Goal: Check status

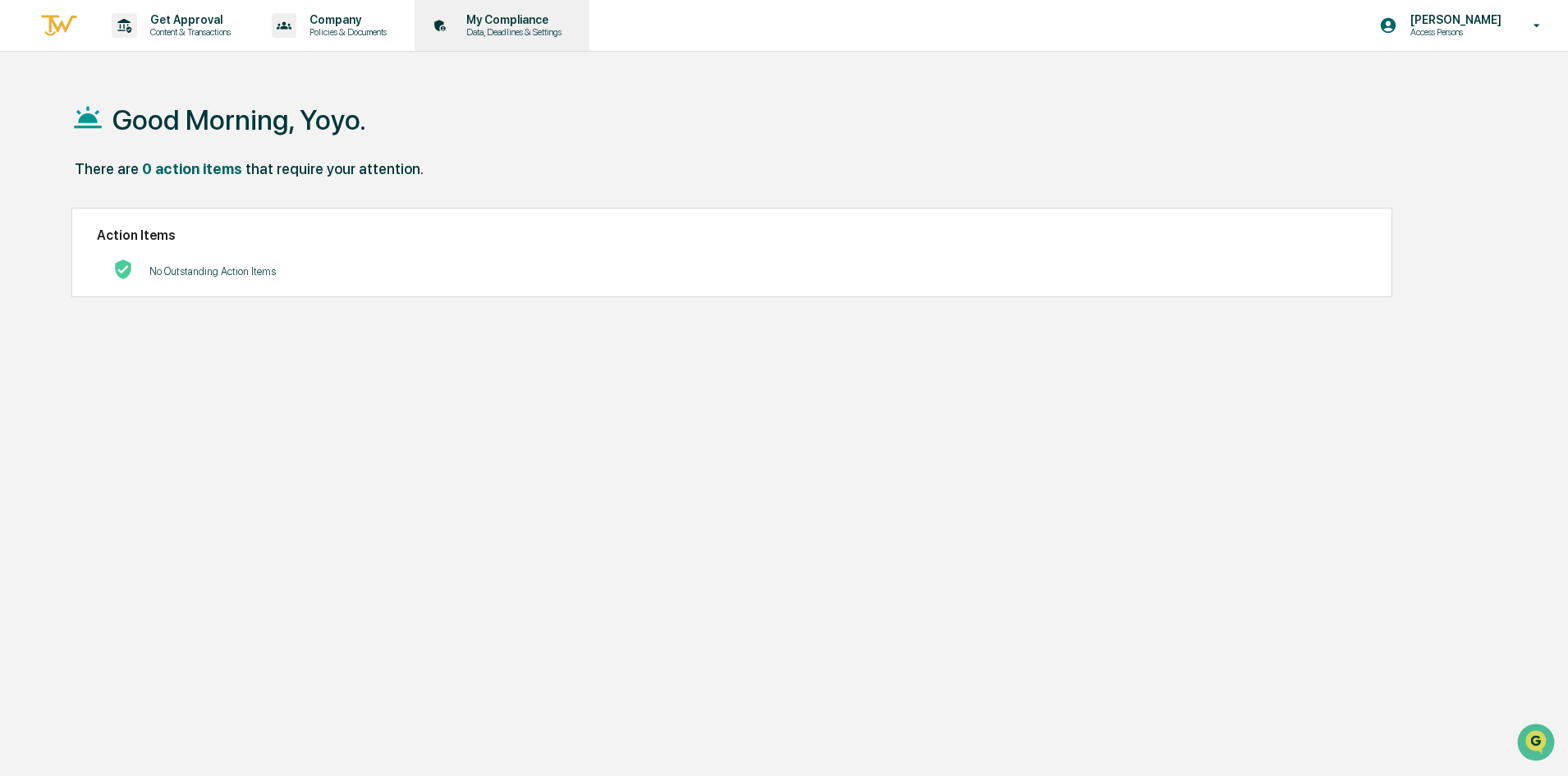
click at [482, 29] on p "Data, Deadlines & Settings" at bounding box center [511, 32] width 117 height 11
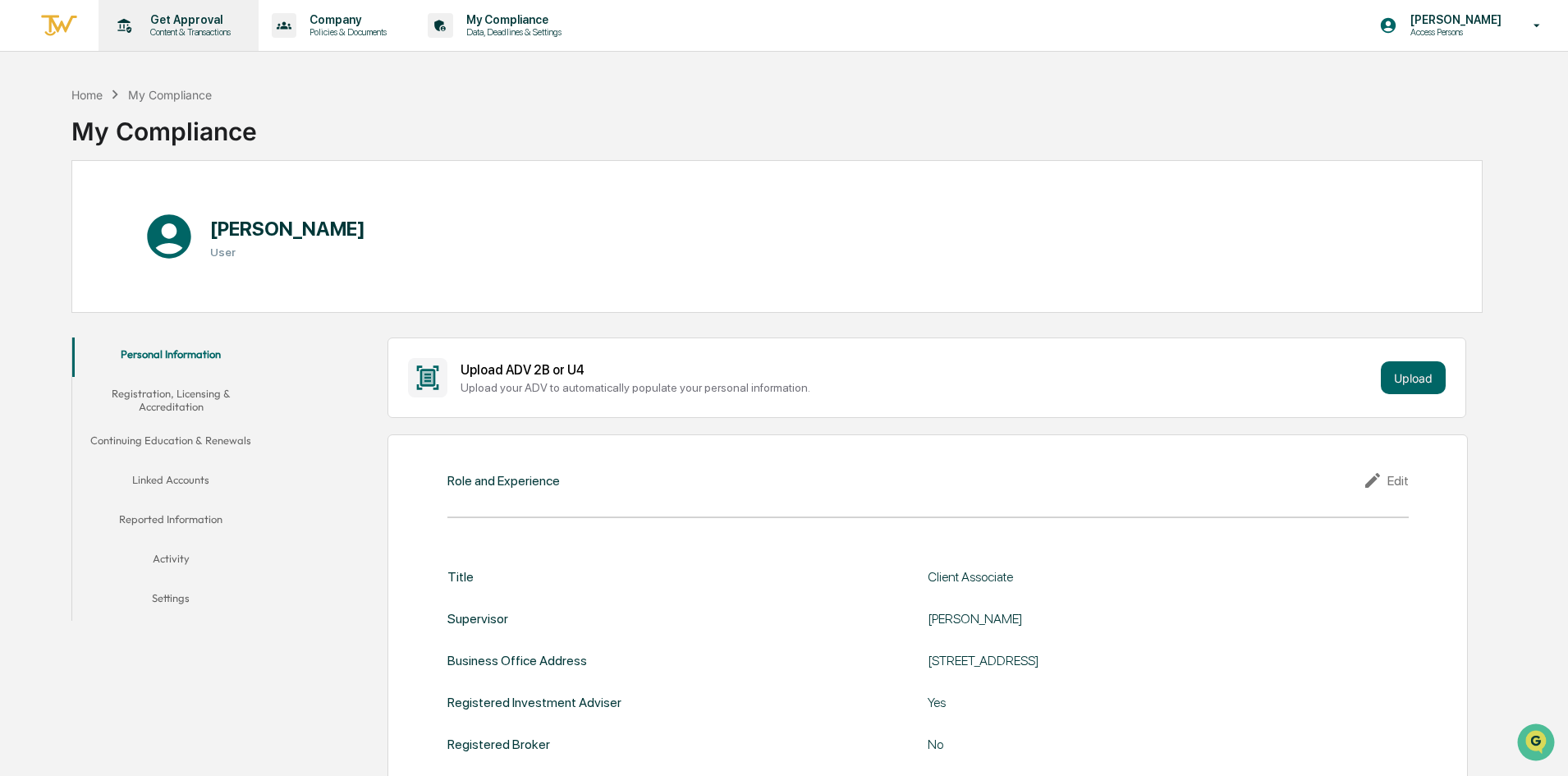
click at [185, 29] on p "Content & Transactions" at bounding box center [188, 32] width 102 height 11
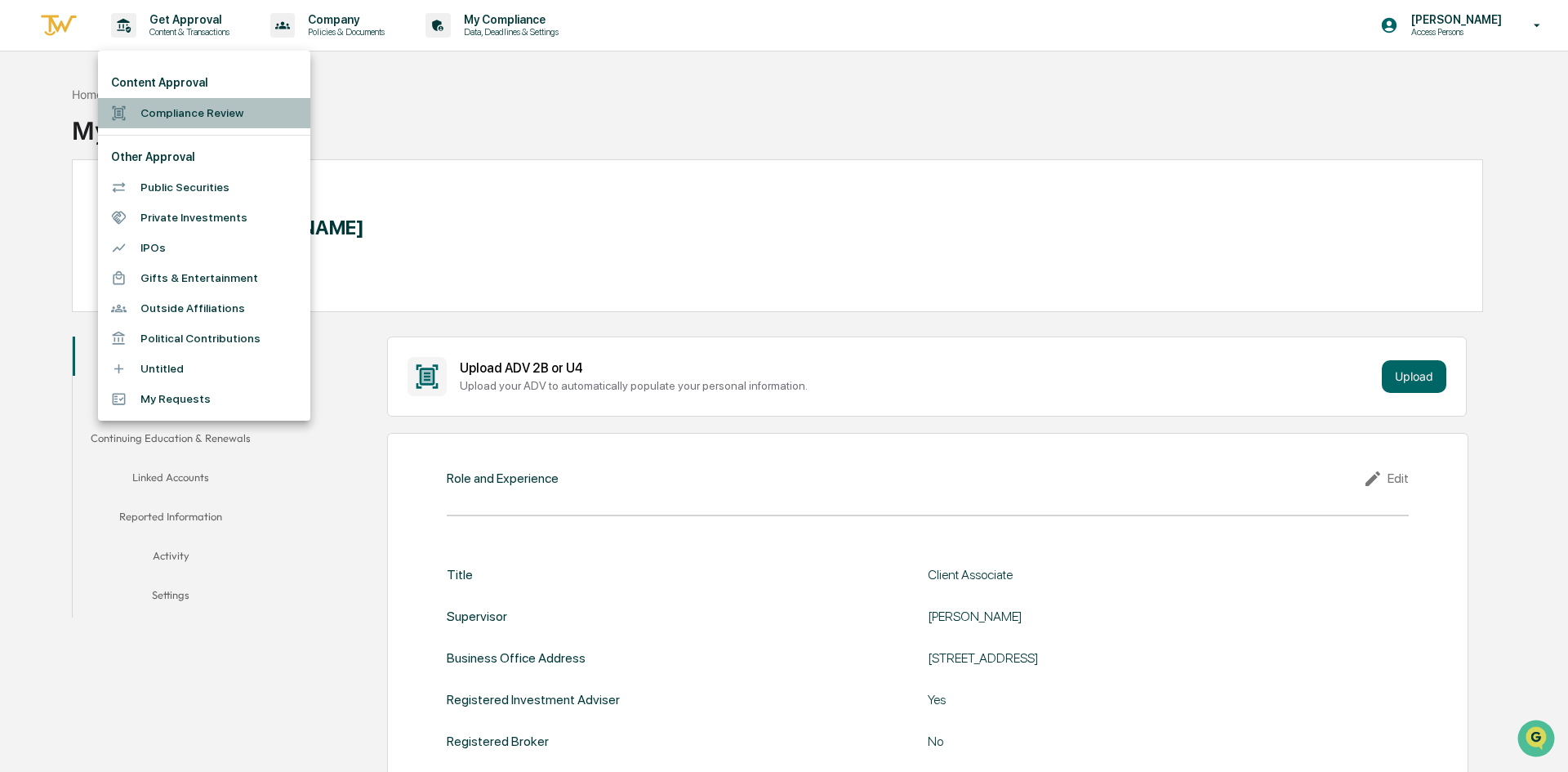
click at [179, 123] on li "Compliance Review" at bounding box center [204, 113] width 212 height 30
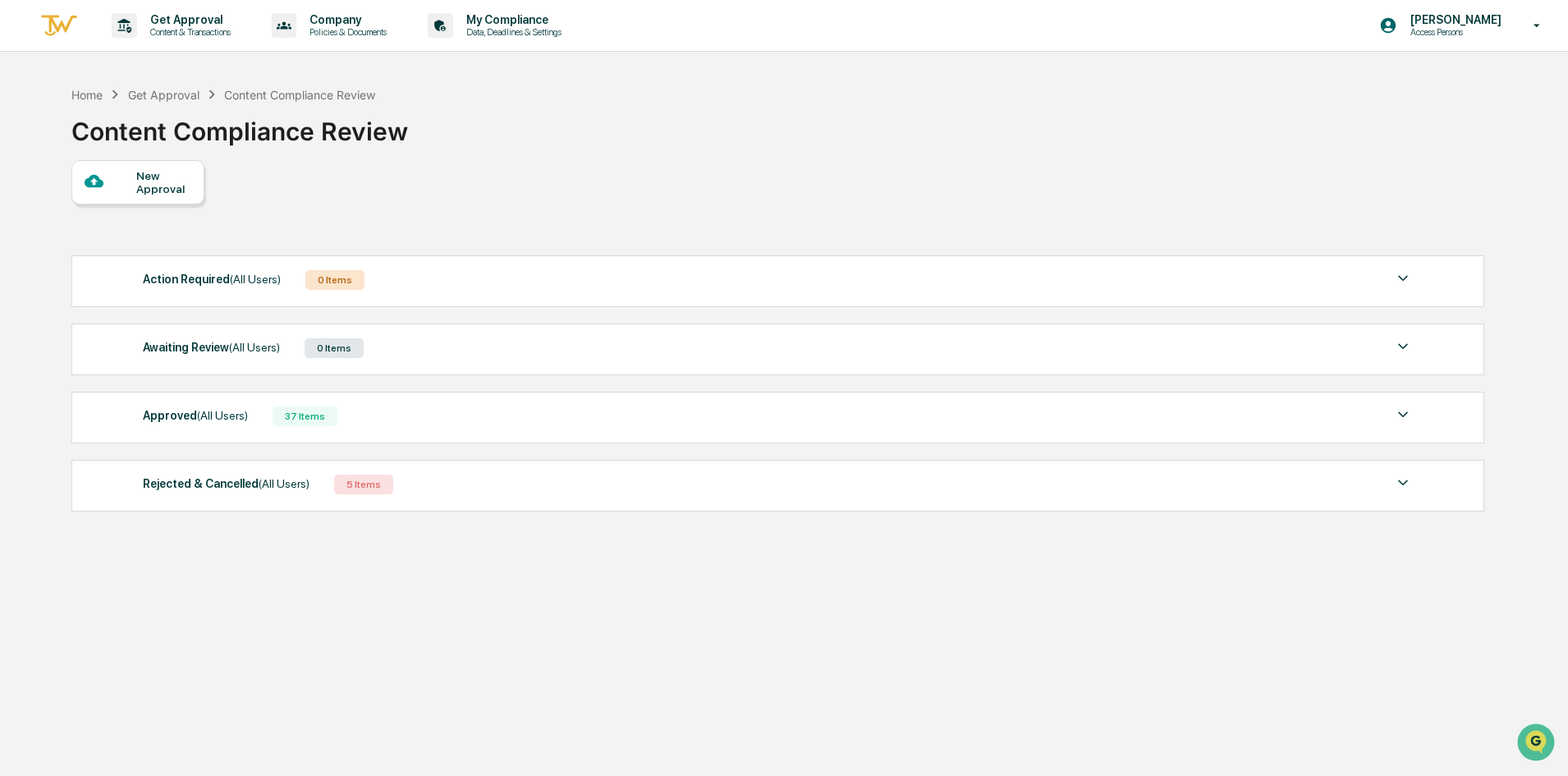
click at [424, 409] on div "Approved (All Users) 37 Items" at bounding box center [777, 416] width 1270 height 23
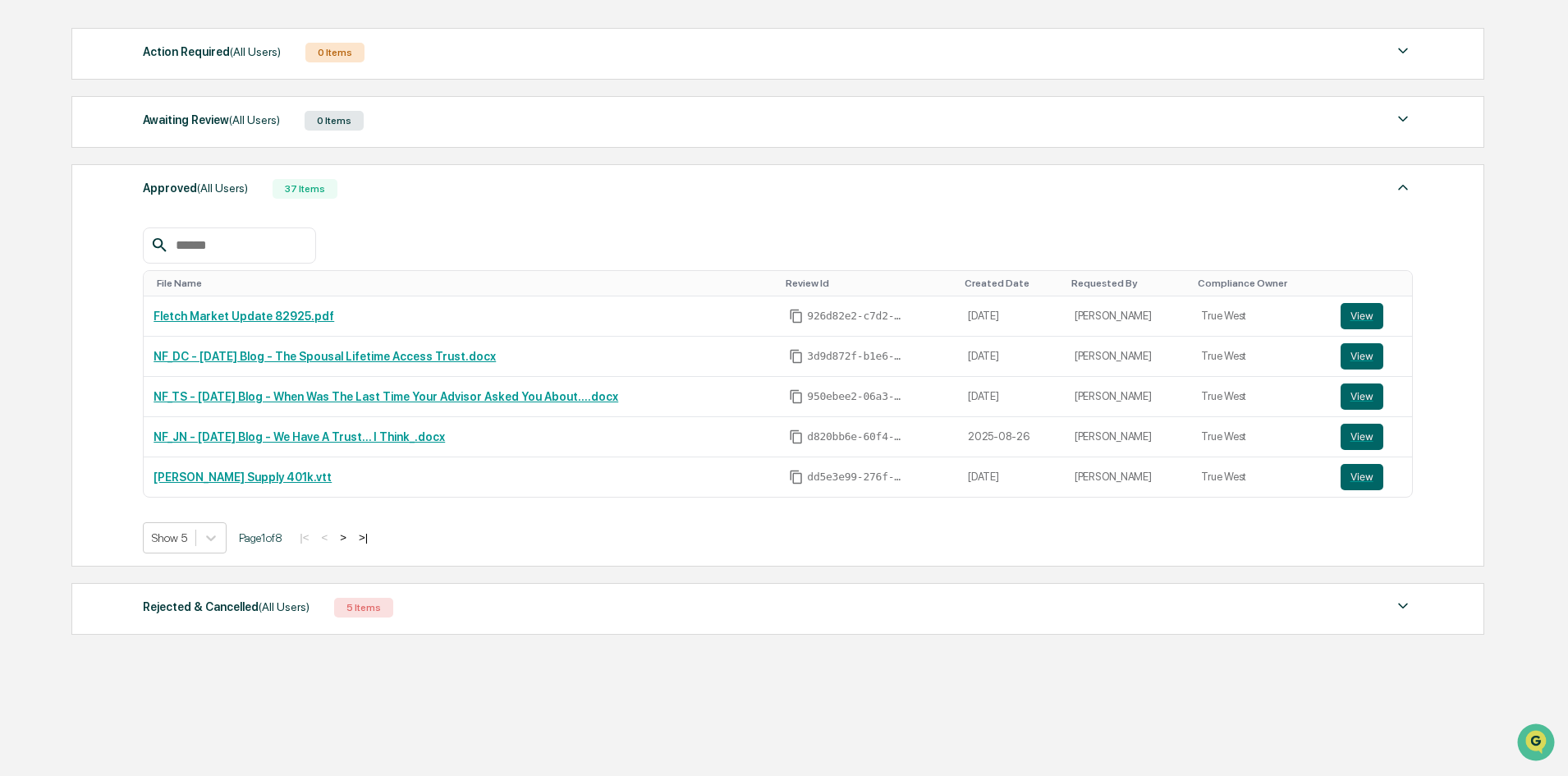
scroll to position [235, 0]
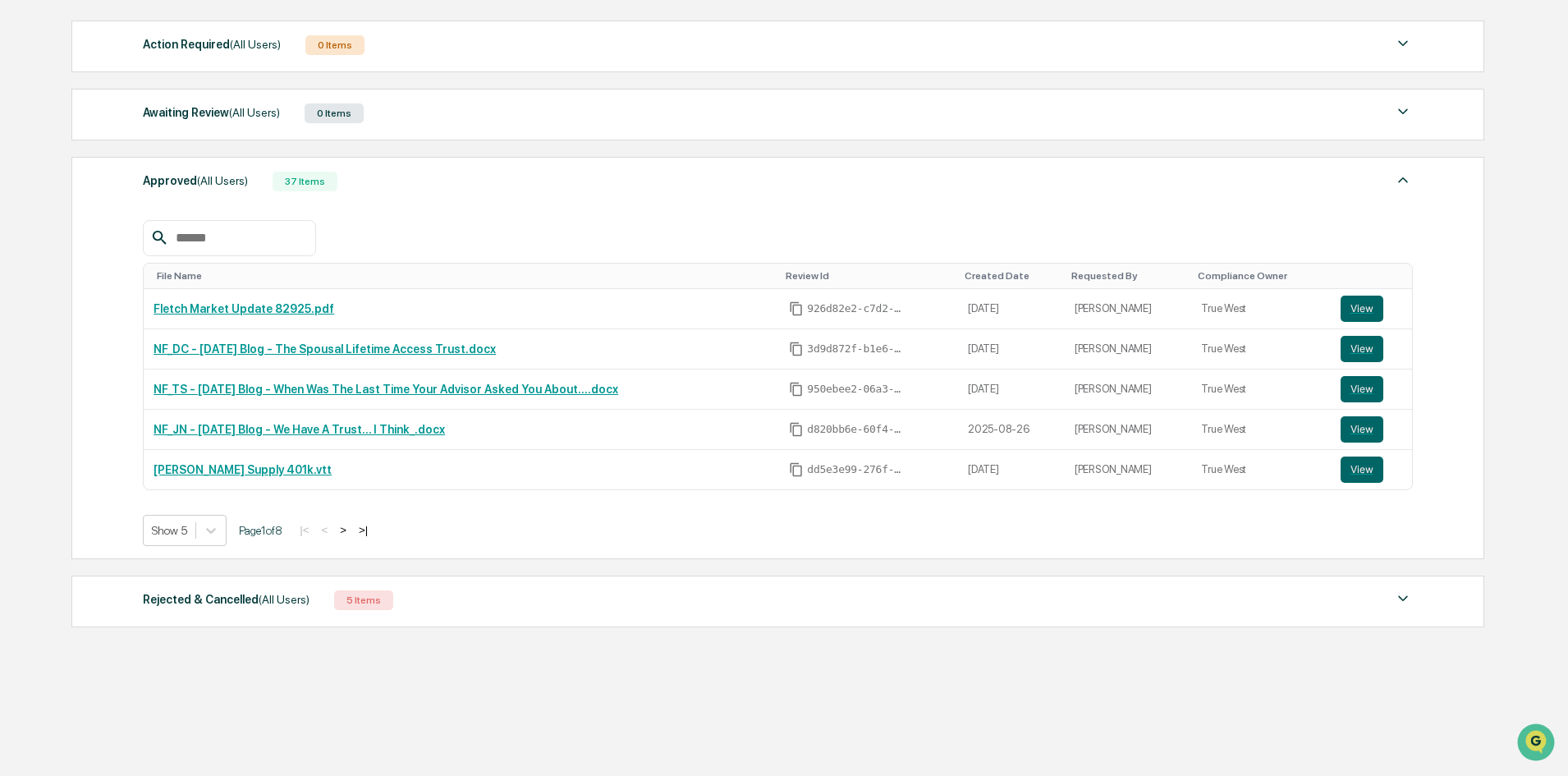
drag, startPoint x: 413, startPoint y: 600, endPoint x: 432, endPoint y: 585, distance: 24.2
click at [415, 598] on div "Rejected & Cancelled (All Users) 5 Items" at bounding box center [777, 599] width 1270 height 23
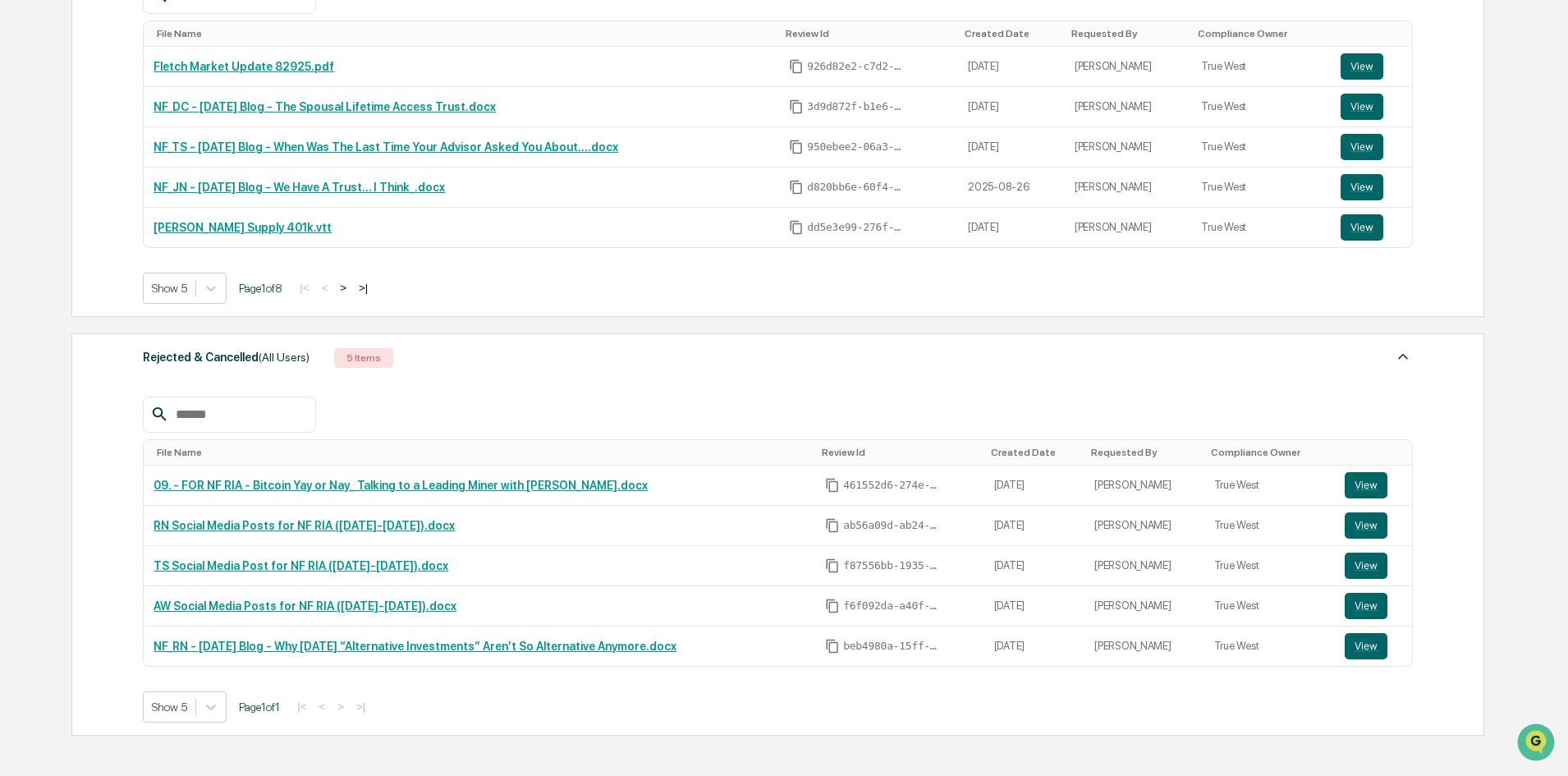
scroll to position [481, 0]
